Goal: Task Accomplishment & Management: Use online tool/utility

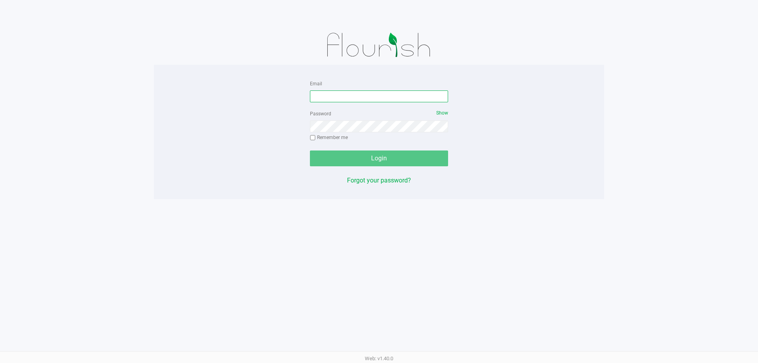
click at [352, 94] on input "Email" at bounding box center [379, 96] width 138 height 12
type input "mharvey@liveparallel.com"
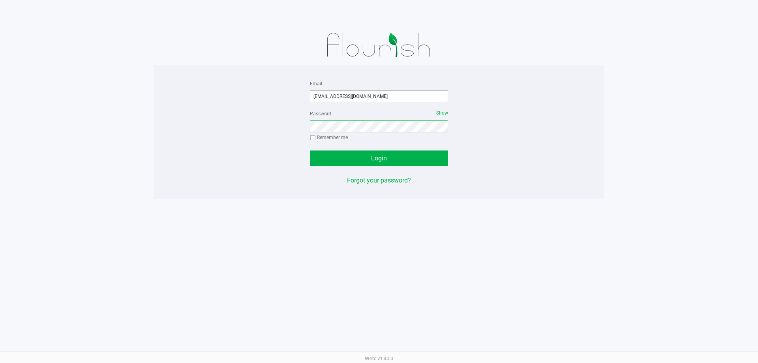
click at [310, 150] on button "Login" at bounding box center [379, 158] width 138 height 16
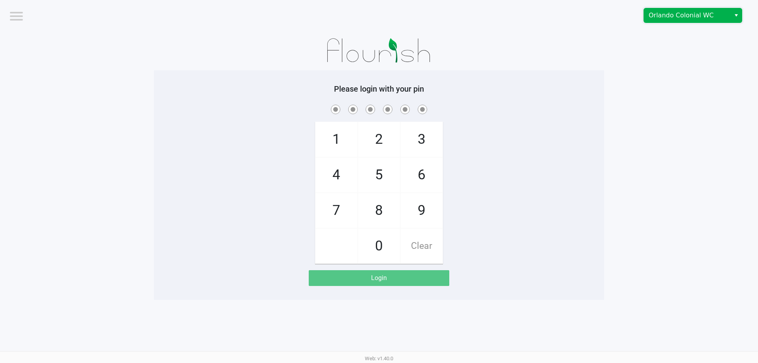
click at [691, 15] on span "Orlando Colonial WC" at bounding box center [687, 15] width 77 height 9
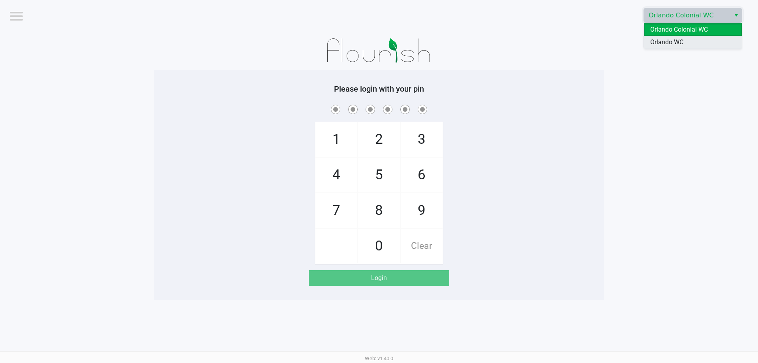
click at [692, 40] on li "Orlando WC" at bounding box center [693, 42] width 98 height 13
click at [669, 71] on app-pos-login-wrapper "Logout Orlando WC Please login with your pin 1 4 7 2 5 8 0 3 6 9 Clear Login" at bounding box center [379, 150] width 758 height 300
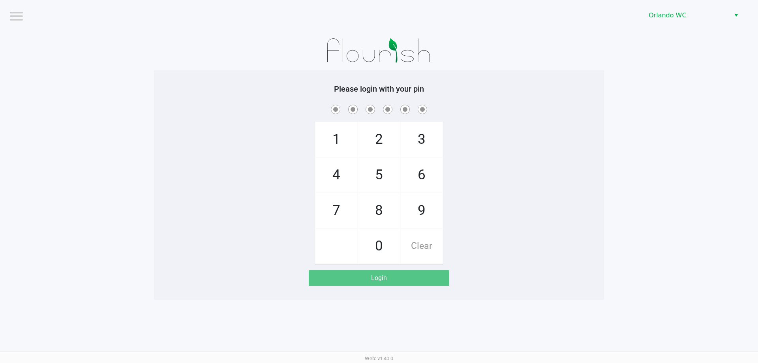
checkbox input "true"
checkbox input "false"
checkbox input "true"
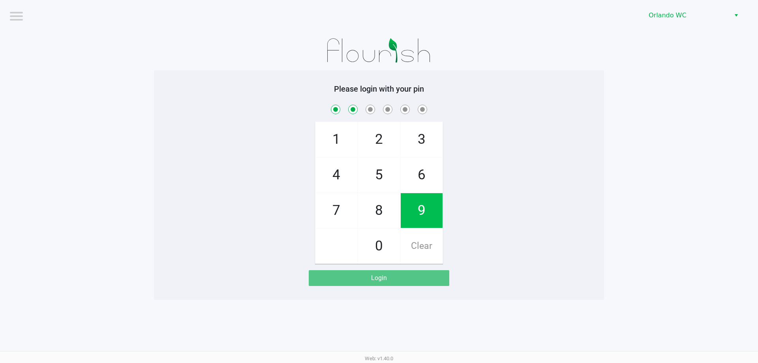
checkbox input "true"
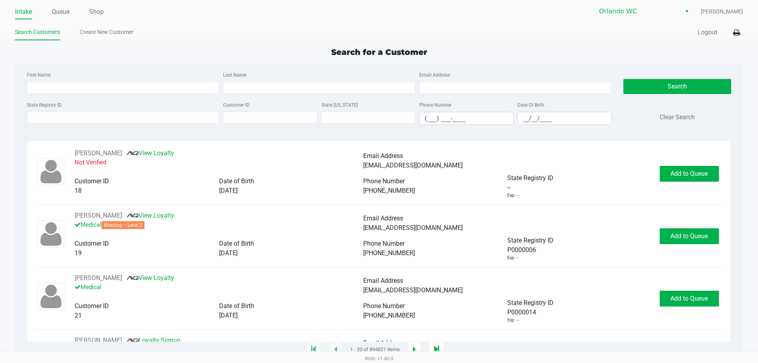
click at [86, 9] on ul "Intake Queue Shop" at bounding box center [197, 12] width 364 height 13
click at [98, 11] on link "Shop" at bounding box center [96, 11] width 15 height 11
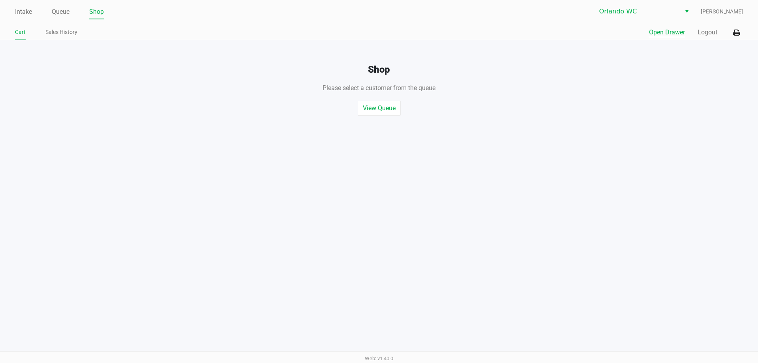
click at [655, 33] on button "Open Drawer" at bounding box center [667, 32] width 36 height 9
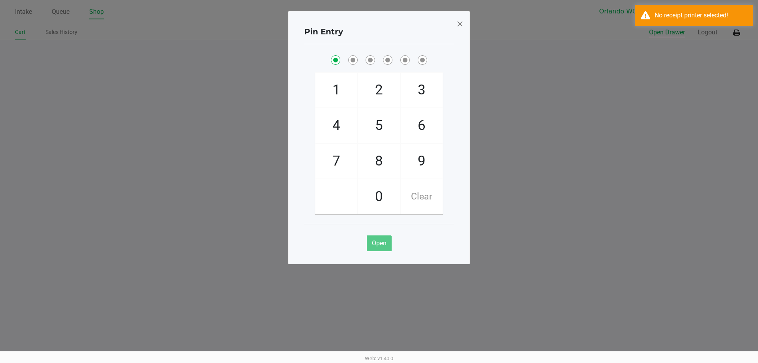
checkbox input "true"
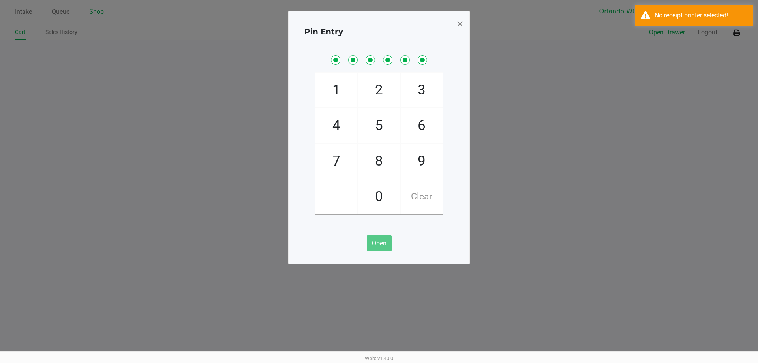
checkbox input "true"
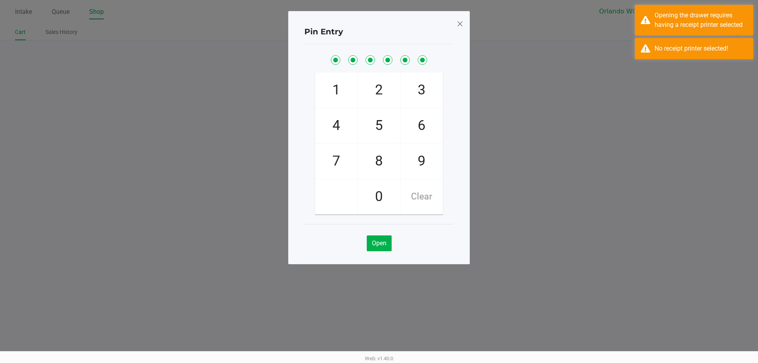
click at [458, 26] on span at bounding box center [459, 23] width 7 height 13
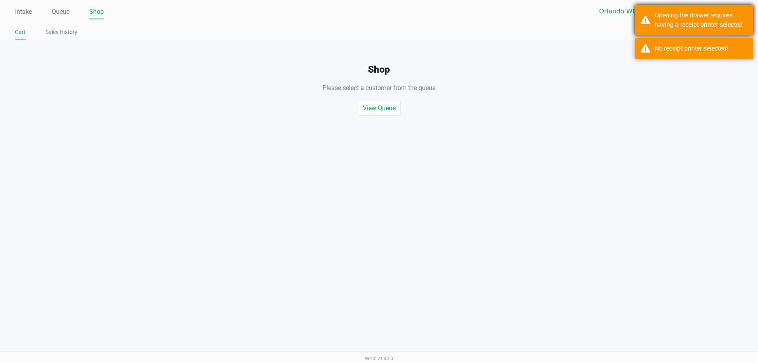
click at [719, 24] on div "Opening the drawer requires having a receipt printer selected" at bounding box center [701, 20] width 93 height 19
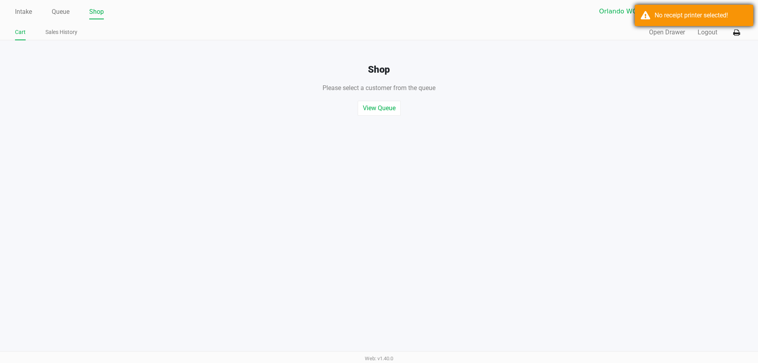
click at [703, 15] on div "No receipt printer selected!" at bounding box center [701, 15] width 93 height 9
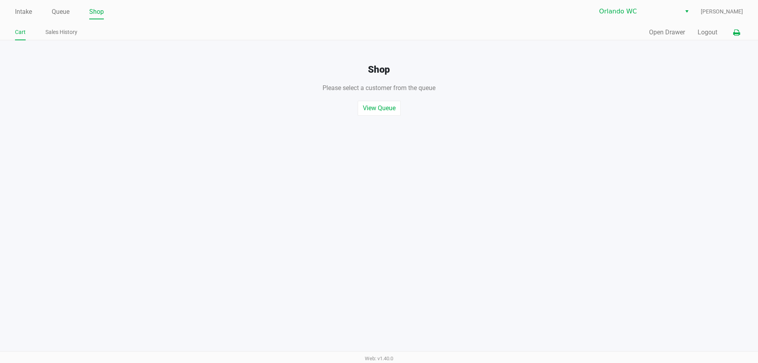
click at [738, 35] on icon at bounding box center [736, 33] width 7 height 6
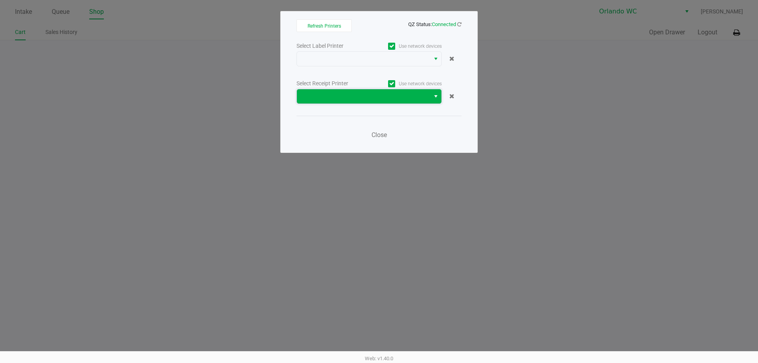
click at [371, 102] on span at bounding box center [363, 96] width 133 height 14
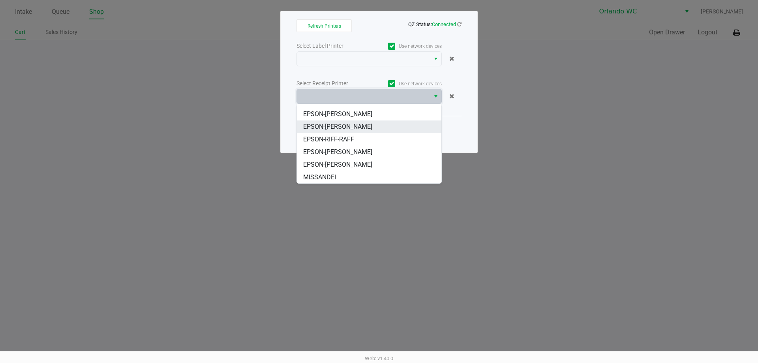
scroll to position [35, 0]
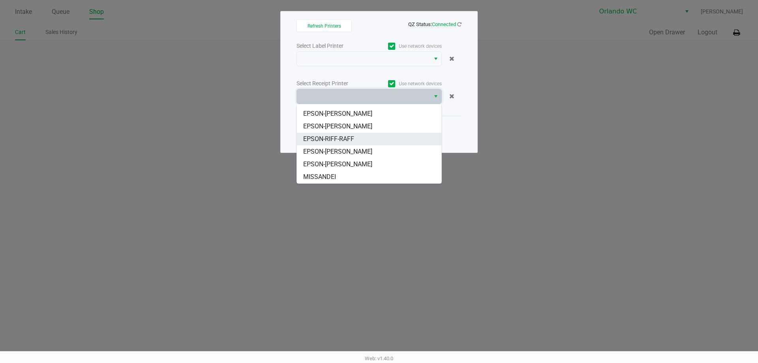
click at [351, 145] on li "EPSON-RIFF-RAFF" at bounding box center [369, 139] width 145 height 13
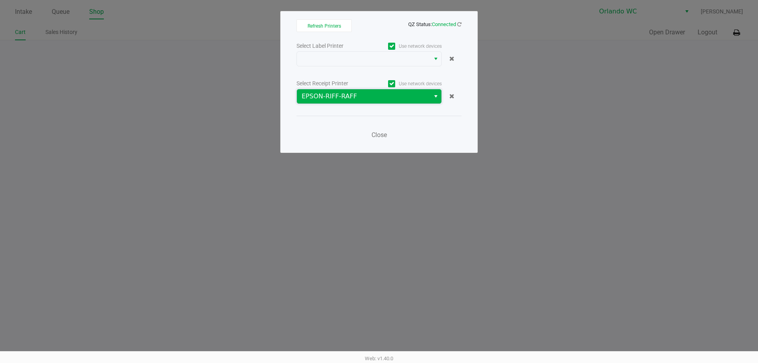
click at [364, 99] on span "EPSON-RIFF-RAFF" at bounding box center [364, 96] width 124 height 9
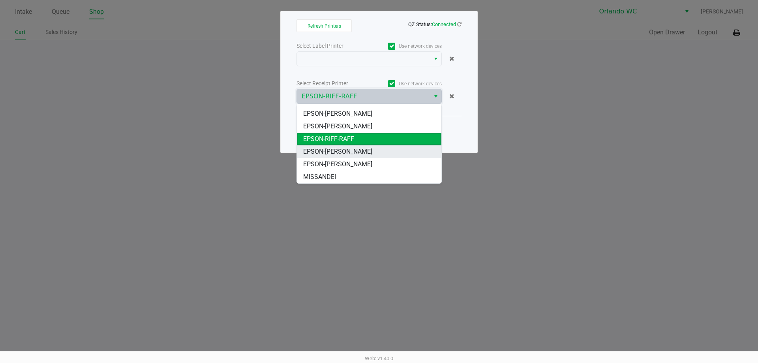
click at [349, 147] on span "EPSON-RODNEY-ATKINS" at bounding box center [337, 151] width 69 height 9
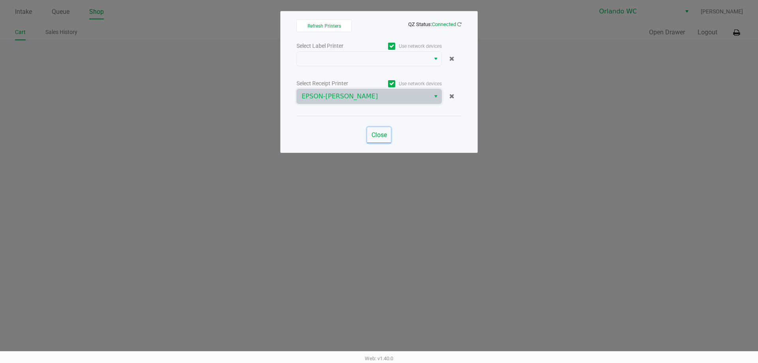
click at [380, 130] on button "Close" at bounding box center [379, 135] width 24 height 16
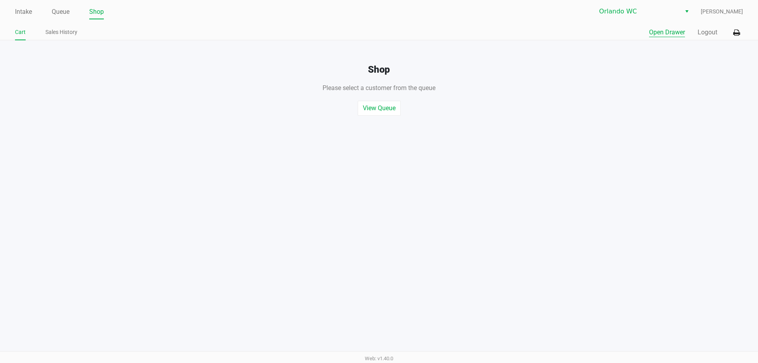
click at [667, 33] on button "Open Drawer" at bounding box center [667, 32] width 36 height 9
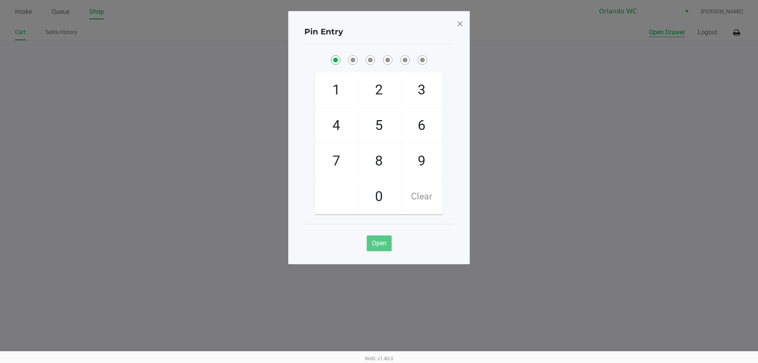
checkbox input "true"
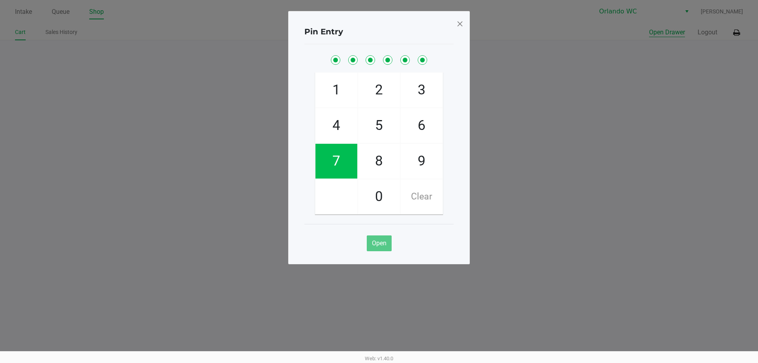
checkbox input "true"
click at [461, 25] on span at bounding box center [459, 23] width 7 height 13
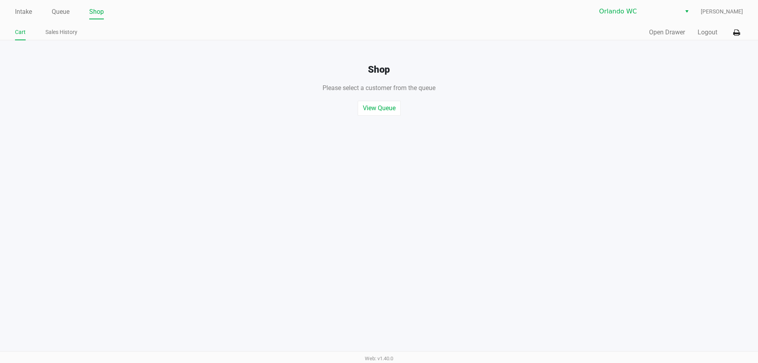
click at [708, 24] on div "Intake Queue Shop Orlando WC Malcolm Harvey Cart Sales History Quick Sale Open …" at bounding box center [379, 20] width 758 height 40
click at [708, 30] on button "Logout" at bounding box center [708, 32] width 20 height 9
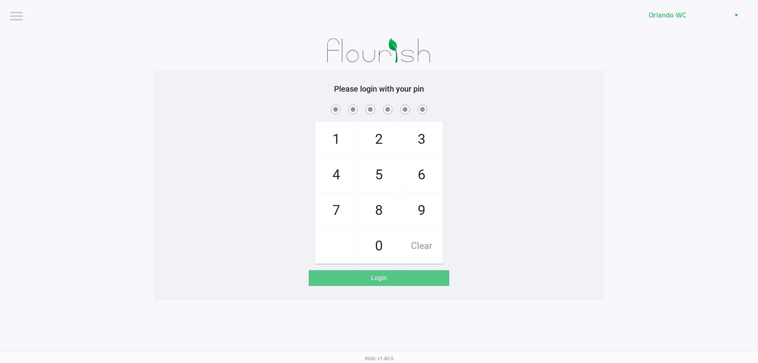
click at [18, 214] on app-pos-login-wrapper "Logout Orlando WC Please login with your pin 1 4 7 2 5 8 0 3 6 9 Clear Login" at bounding box center [379, 150] width 758 height 300
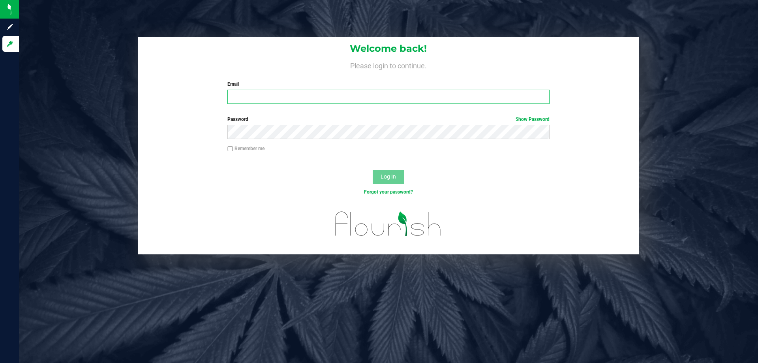
click at [378, 91] on input "Email" at bounding box center [388, 97] width 322 height 14
type input "[EMAIL_ADDRESS][DOMAIN_NAME]"
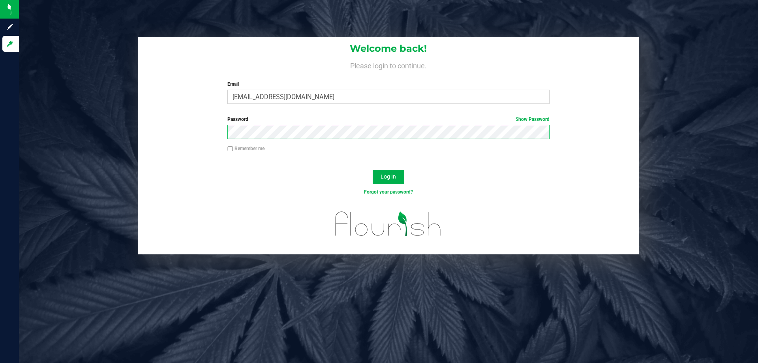
click at [373, 170] on button "Log In" at bounding box center [389, 177] width 32 height 14
